Goal: Information Seeking & Learning: Learn about a topic

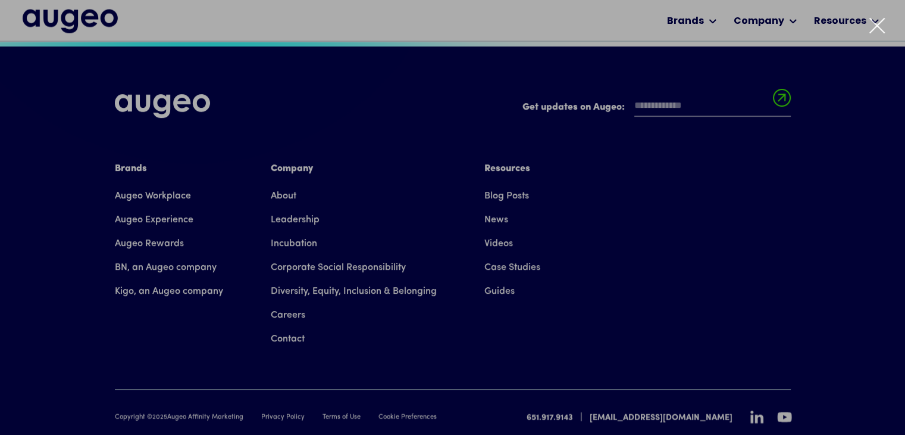
scroll to position [2700, 0]
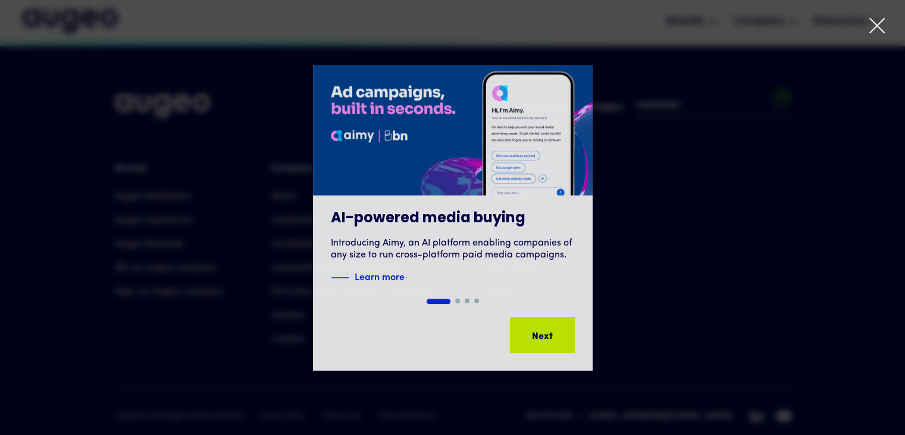
click at [873, 28] on icon at bounding box center [878, 26] width 18 height 18
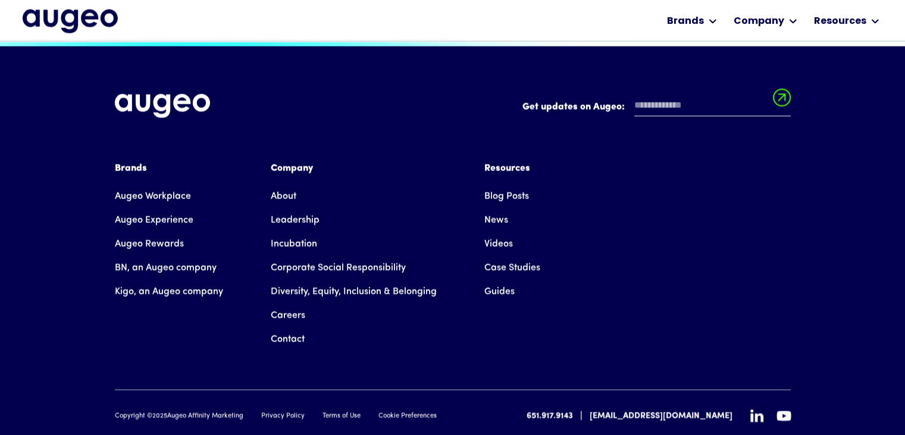
click at [277, 411] on link "Privacy Policy" at bounding box center [282, 416] width 43 height 10
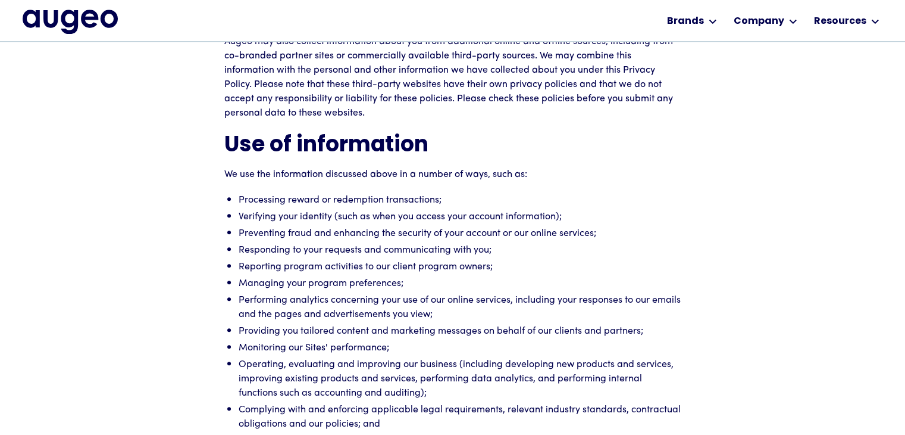
scroll to position [3745, 0]
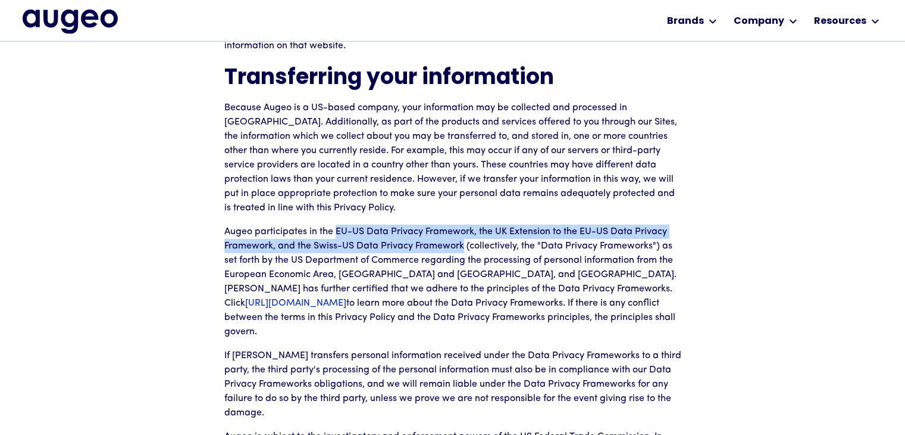
drag, startPoint x: 335, startPoint y: 213, endPoint x: 464, endPoint y: 231, distance: 131.1
click at [464, 231] on p "Augeo participates in the EU-US Data Privacy Framework, the UK Extension to the…" at bounding box center [452, 281] width 457 height 114
copy p "EU-US Data Privacy Framework, the UK Extension to the EU-US Data Privacy Framew…"
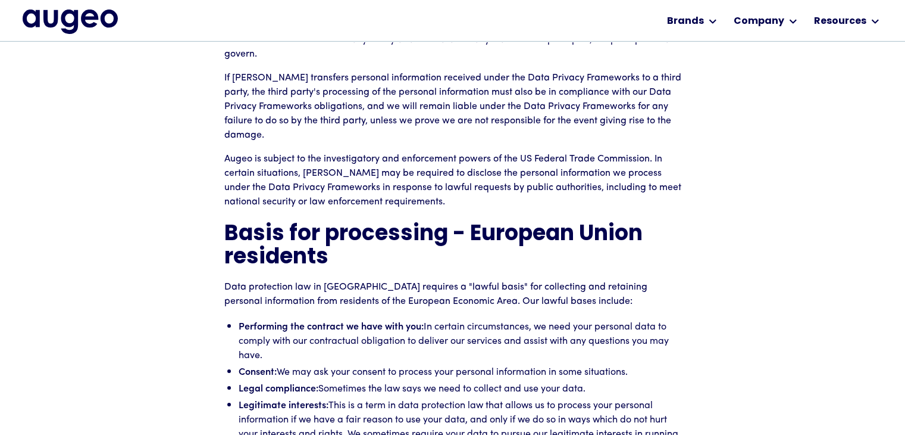
scroll to position [4055, 0]
